Goal: Information Seeking & Learning: Learn about a topic

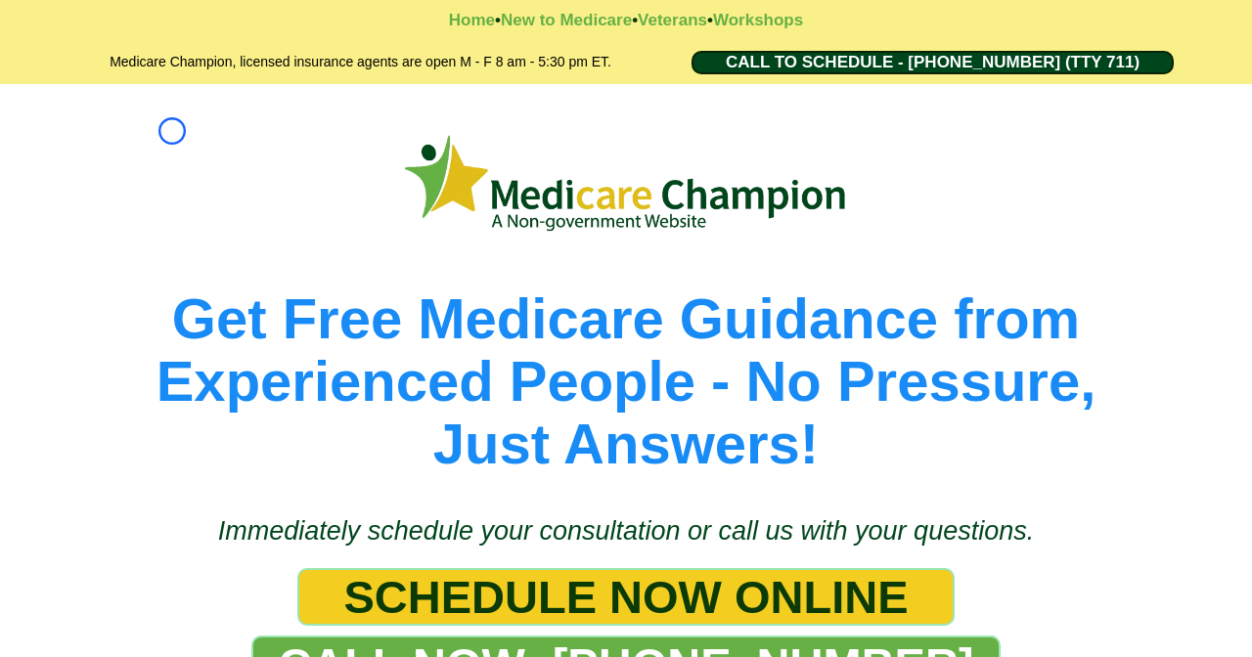
click at [172, 131] on picture at bounding box center [625, 183] width 1115 height 111
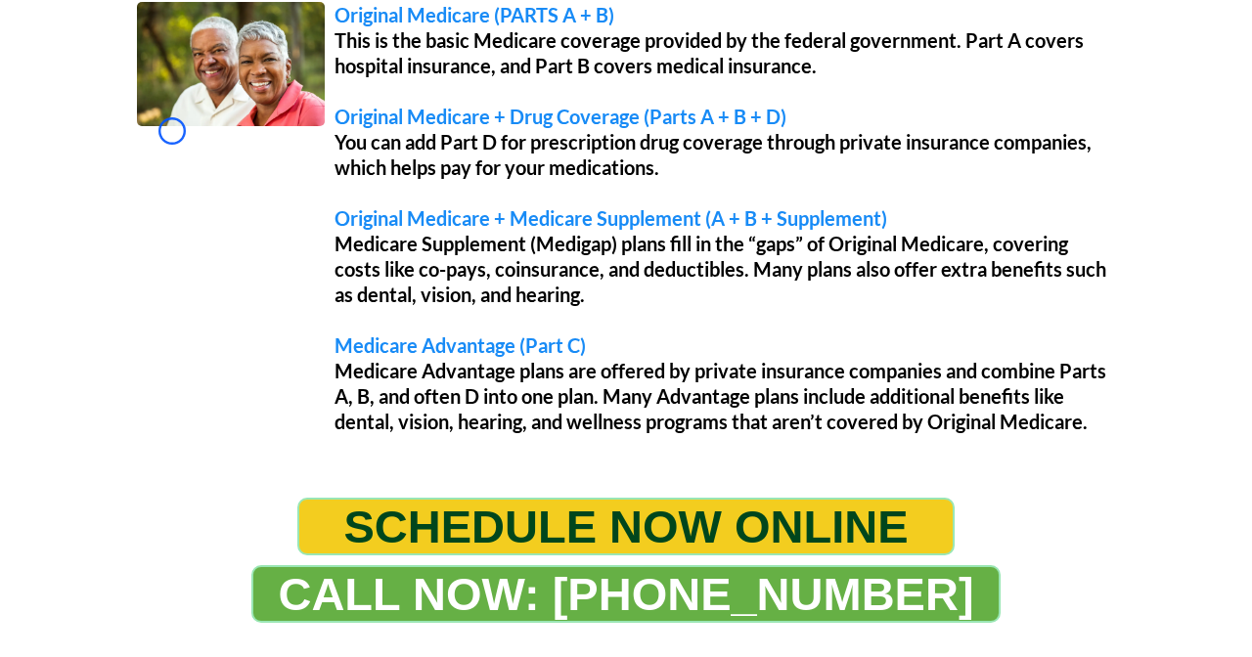
scroll to position [1788, 0]
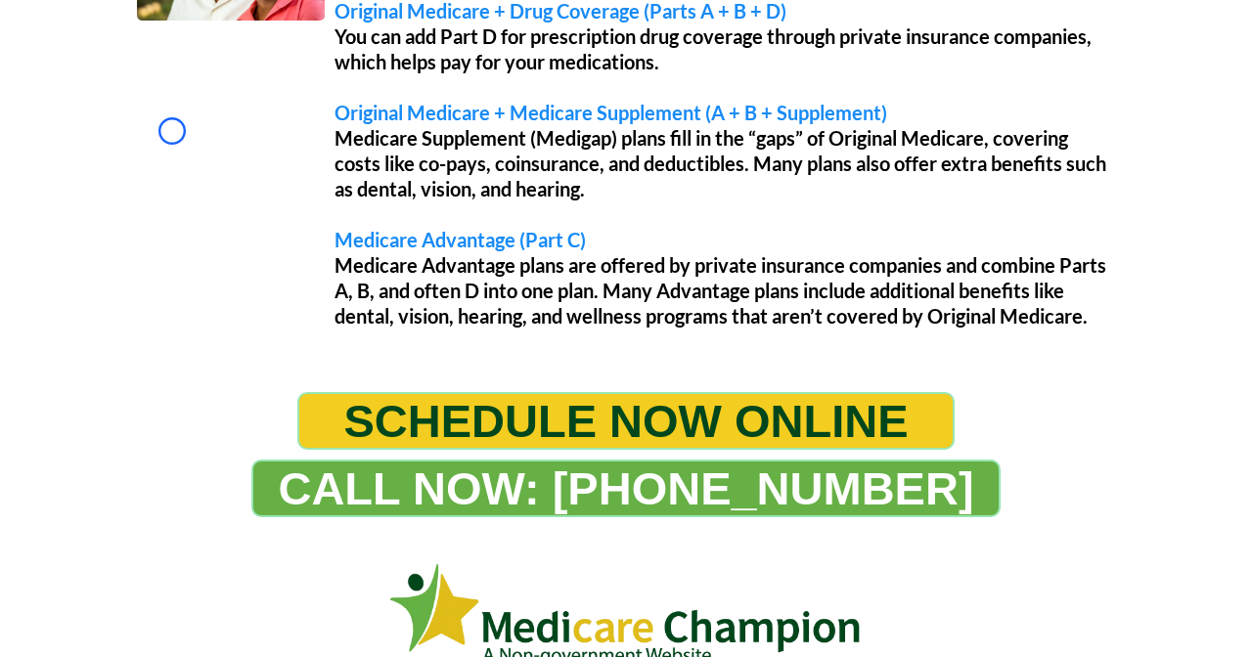
click at [172, 131] on div "Original Medicare (PARTS A + B) This is the basic Medicare coverage provided by…" at bounding box center [625, 120] width 1007 height 477
click at [133, 98] on div "Original Medicare (PARTS A + B) This is the basic Medicare coverage provided by…" at bounding box center [625, 120] width 1007 height 477
click at [172, 142] on div "Original Medicare (PARTS A + B) This is the basic Medicare coverage provided by…" at bounding box center [625, 120] width 1007 height 477
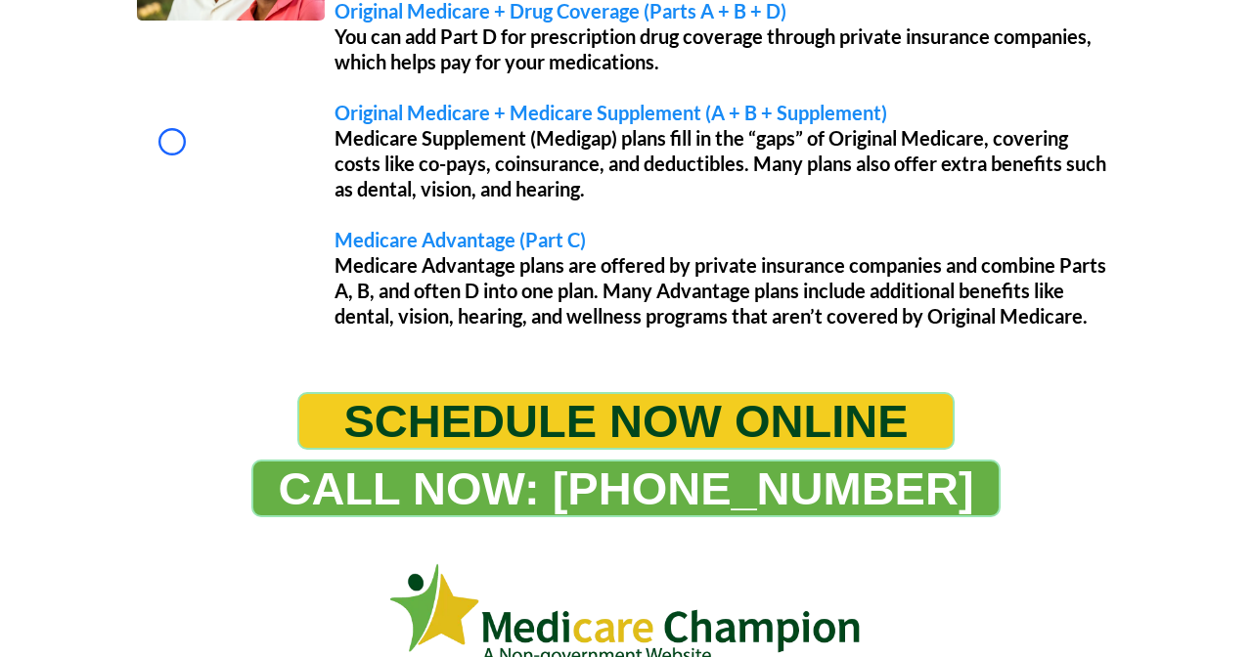
scroll to position [2180, 0]
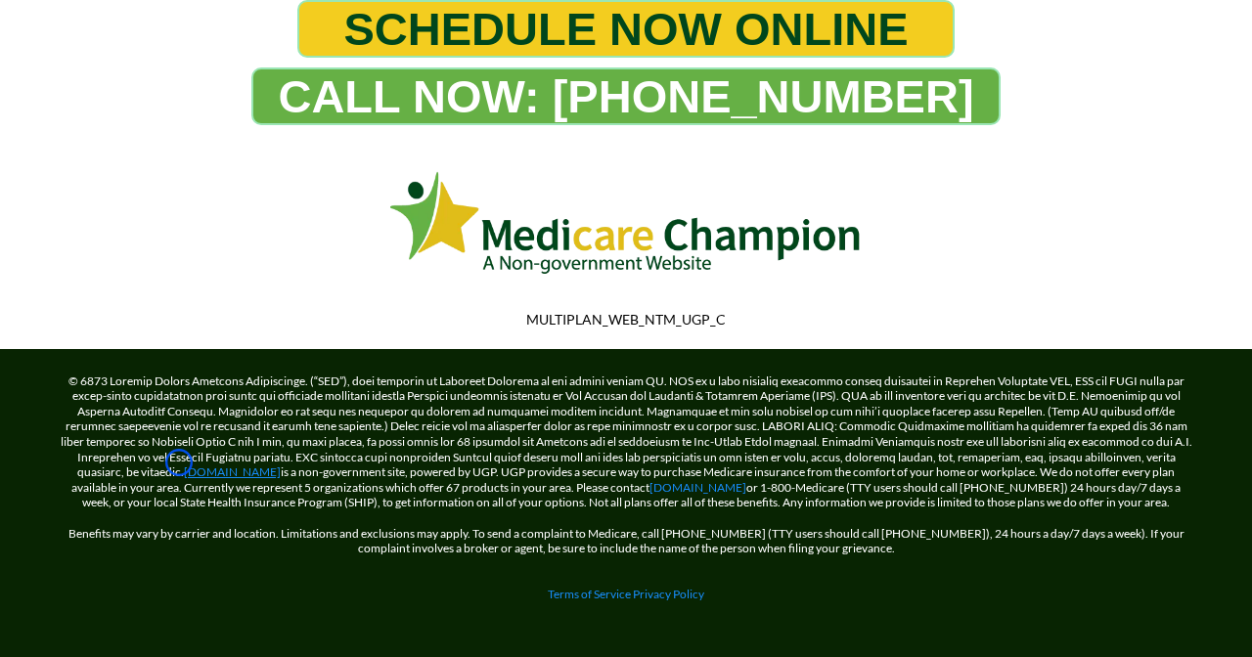
click at [184, 465] on link "[DOMAIN_NAME]" at bounding box center [232, 472] width 97 height 15
click at [254, 468] on link "[DOMAIN_NAME]" at bounding box center [232, 472] width 97 height 15
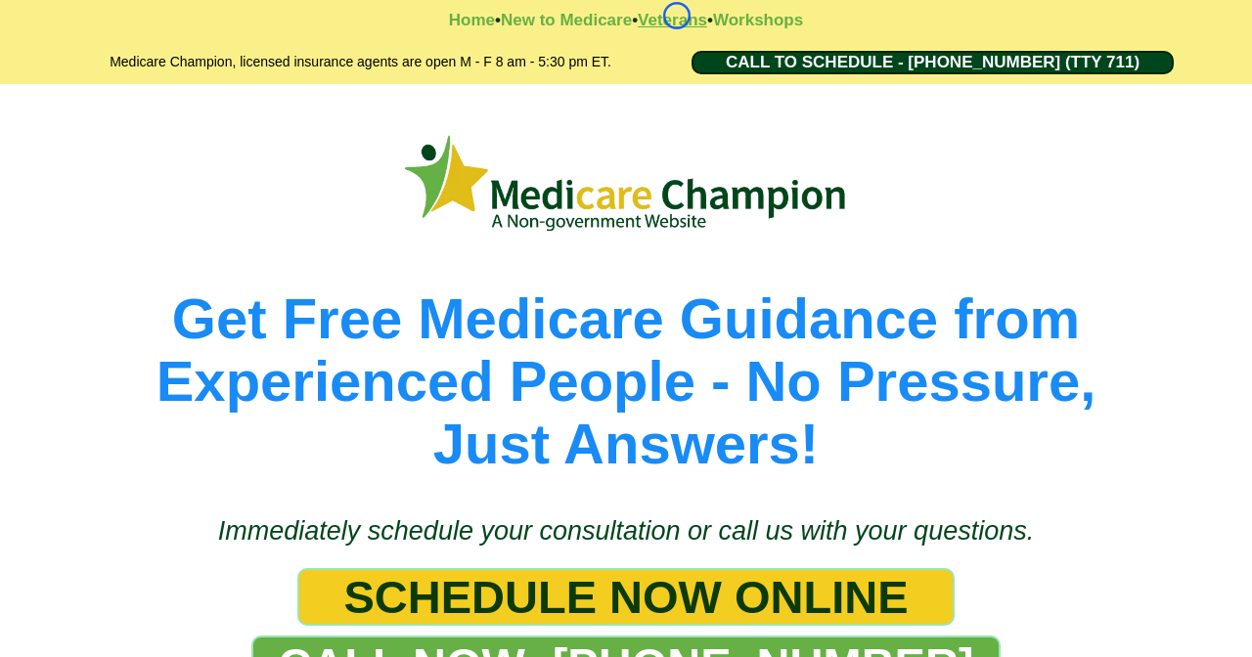
click at [677, 16] on strong "Veterans" at bounding box center [672, 20] width 69 height 19
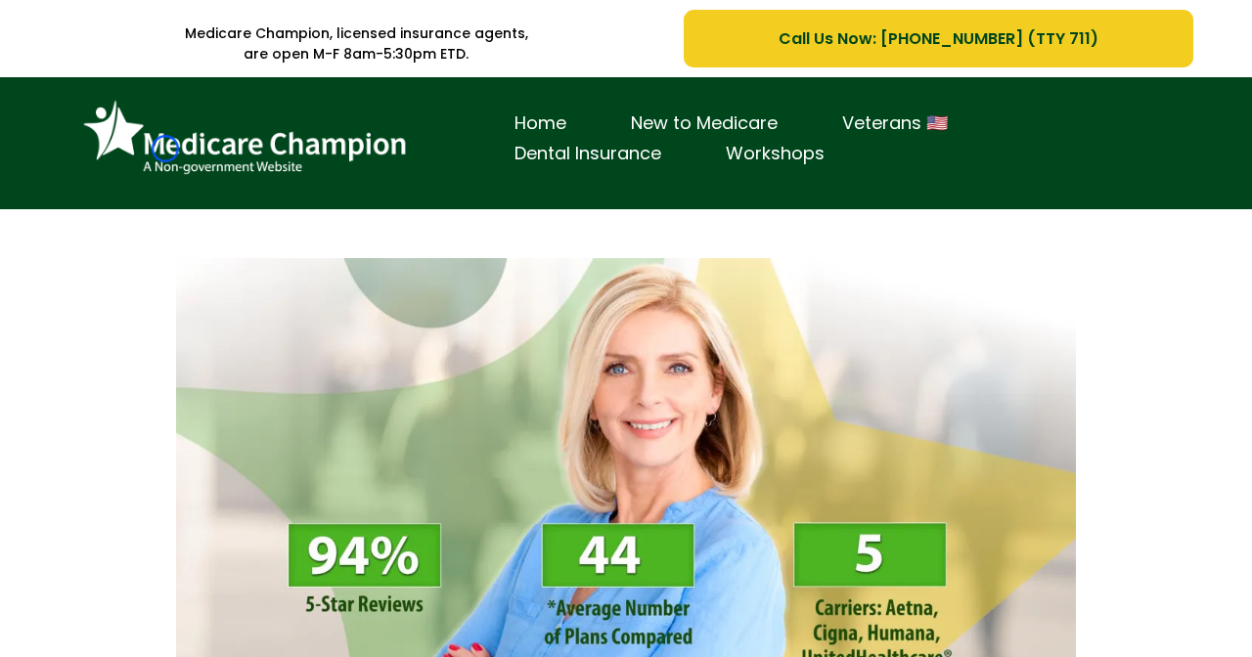
click at [165, 149] on img at bounding box center [244, 138] width 342 height 93
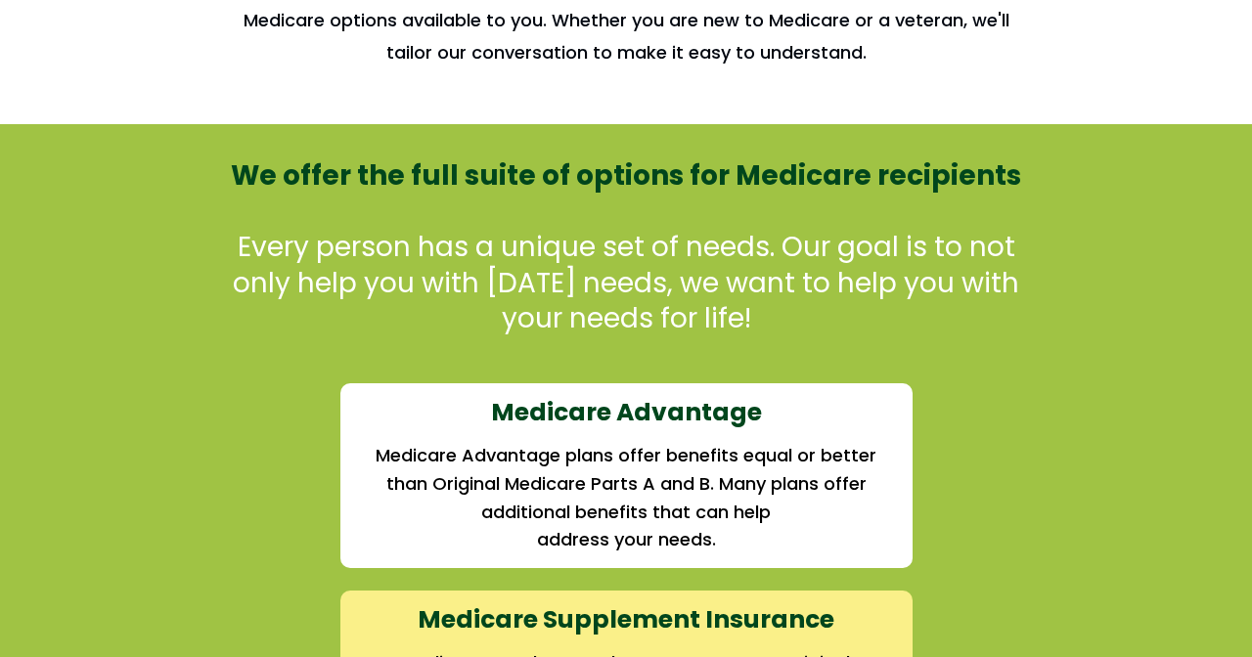
scroll to position [1824, 0]
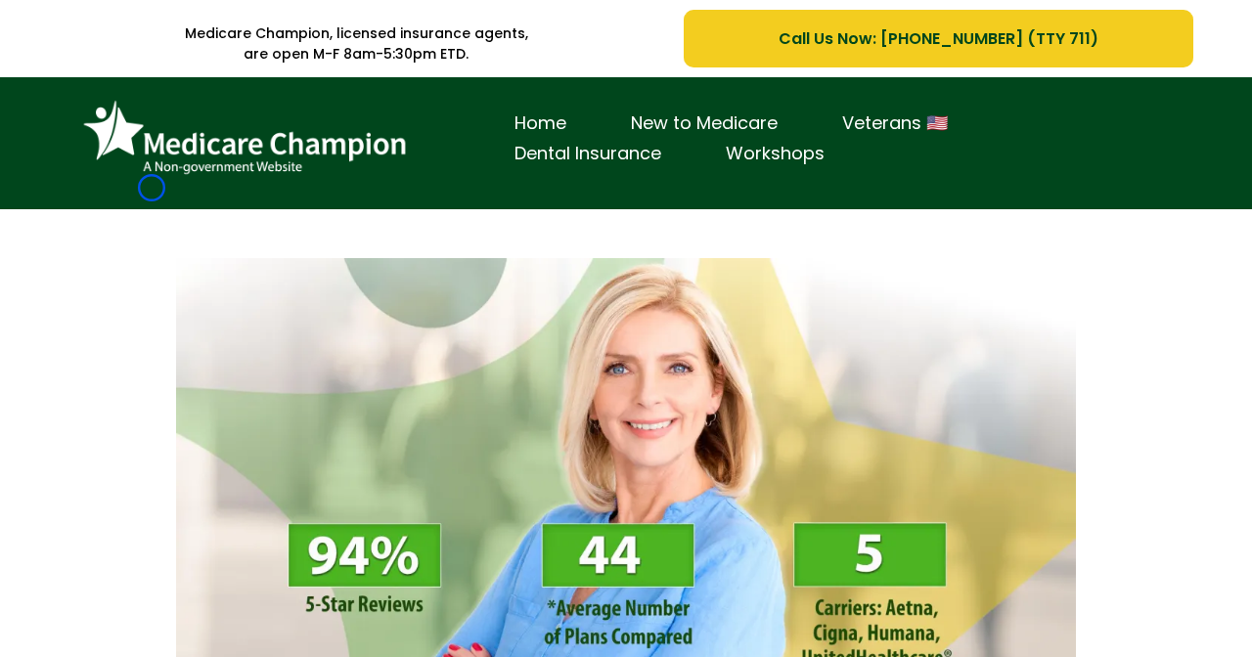
click at [152, 188] on div "Home New to Medicare Veterans 🇺🇸 Dental Insurance Workshops" at bounding box center [625, 148] width 1105 height 112
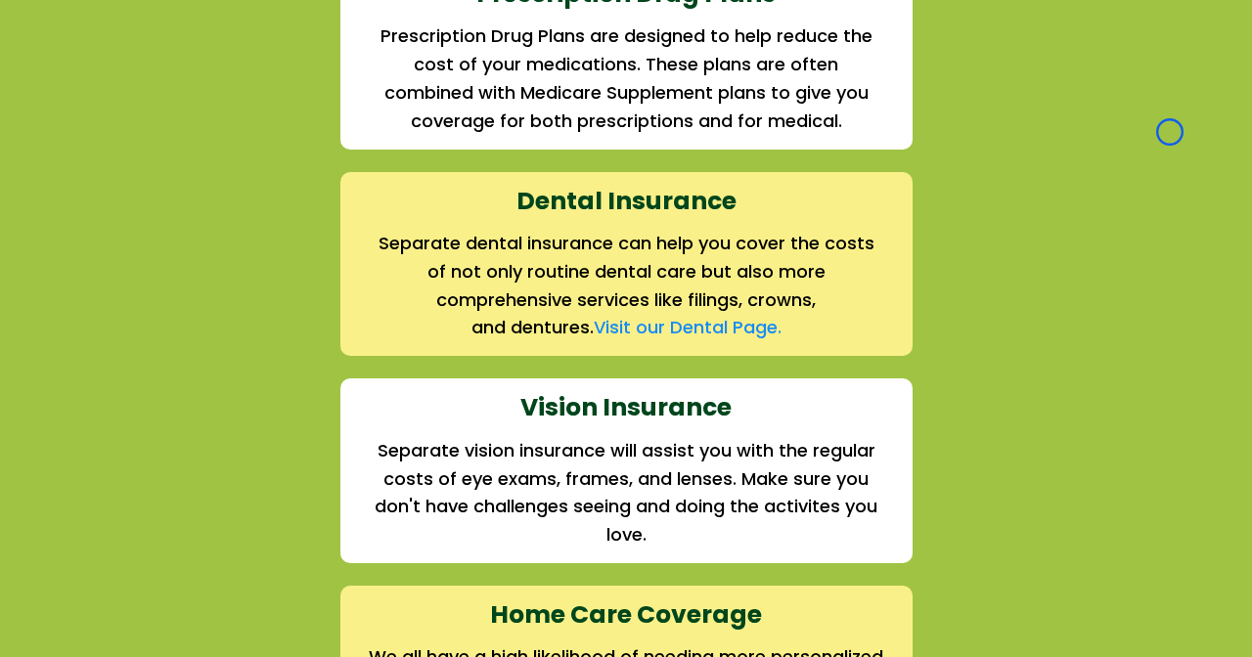
scroll to position [2606, 0]
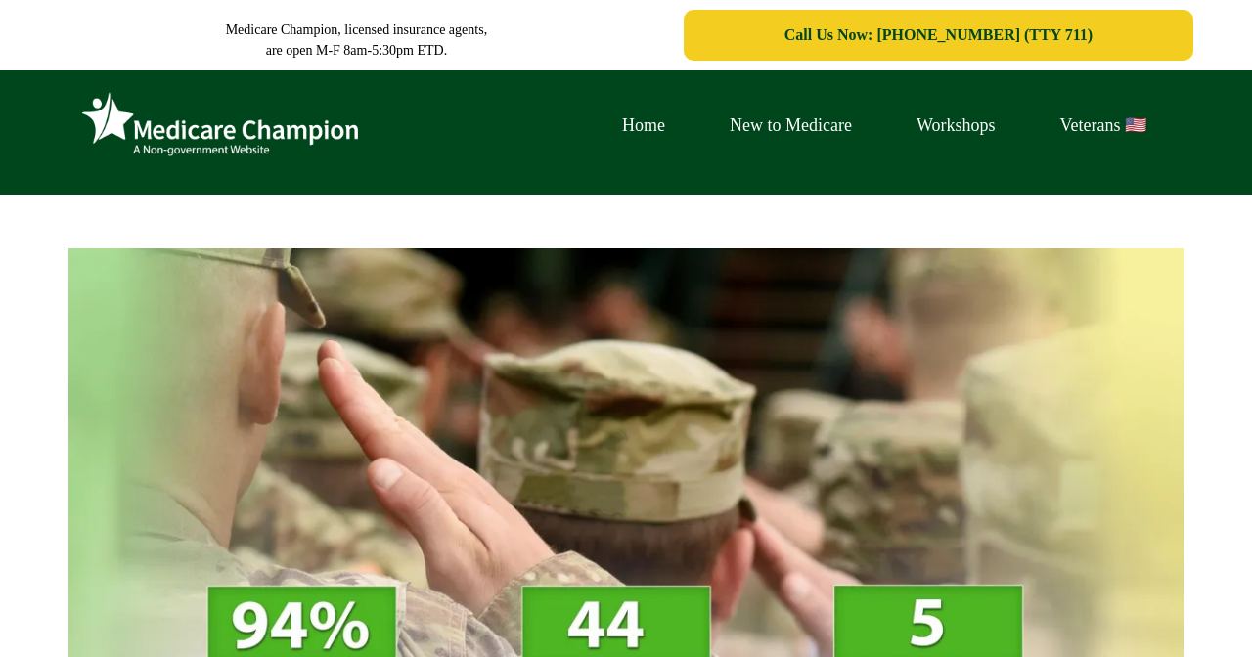
click at [125, 140] on img at bounding box center [219, 125] width 293 height 80
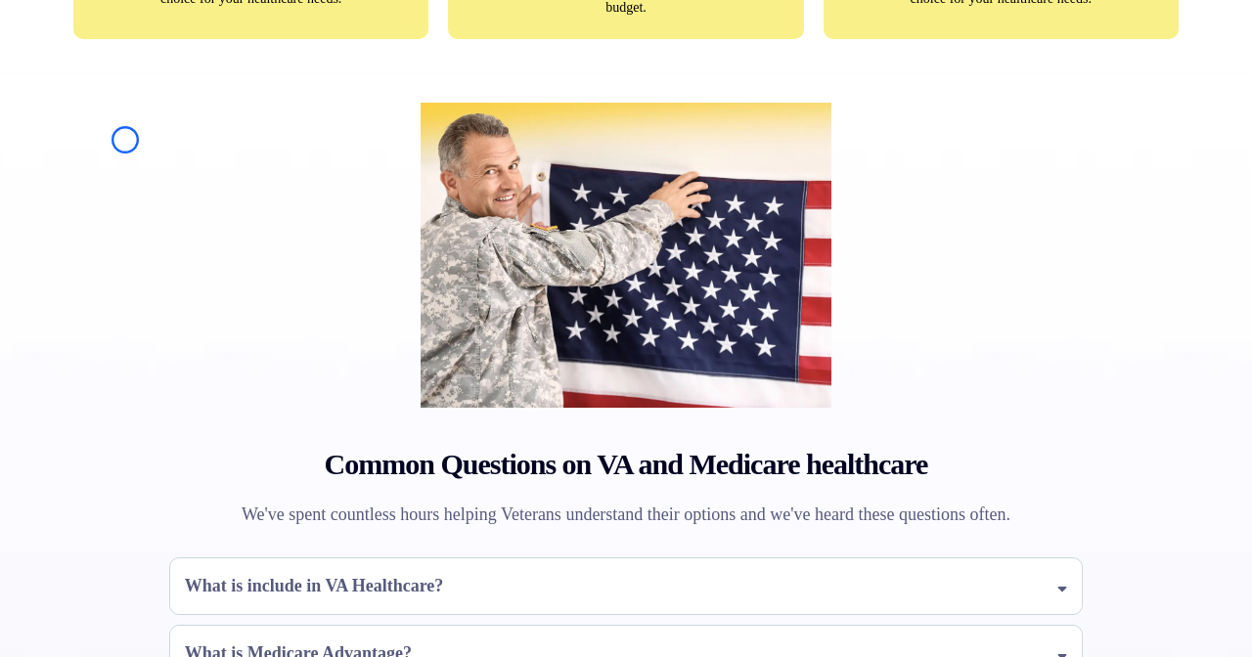
scroll to position [1479, 0]
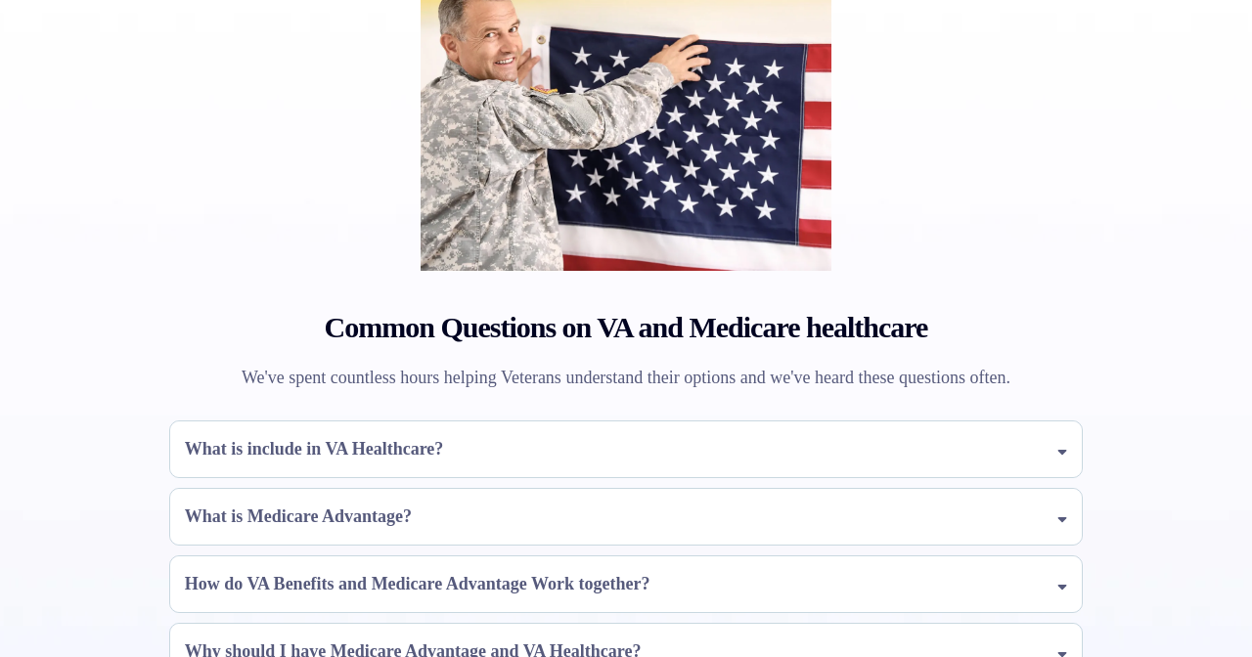
click at [125, 140] on div "Common Questions on VA and Medicare healthcare We've spent countless hours help…" at bounding box center [626, 330] width 1144 height 788
